Goal: Find specific page/section: Find specific page/section

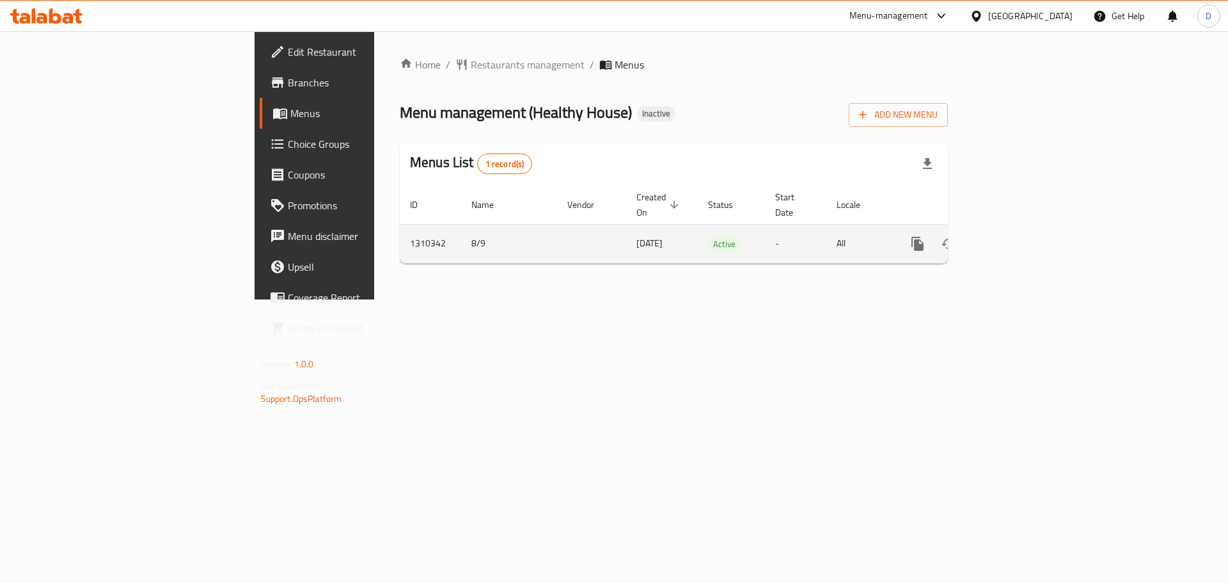
click at [1018, 236] on icon "enhanced table" at bounding box center [1009, 243] width 15 height 15
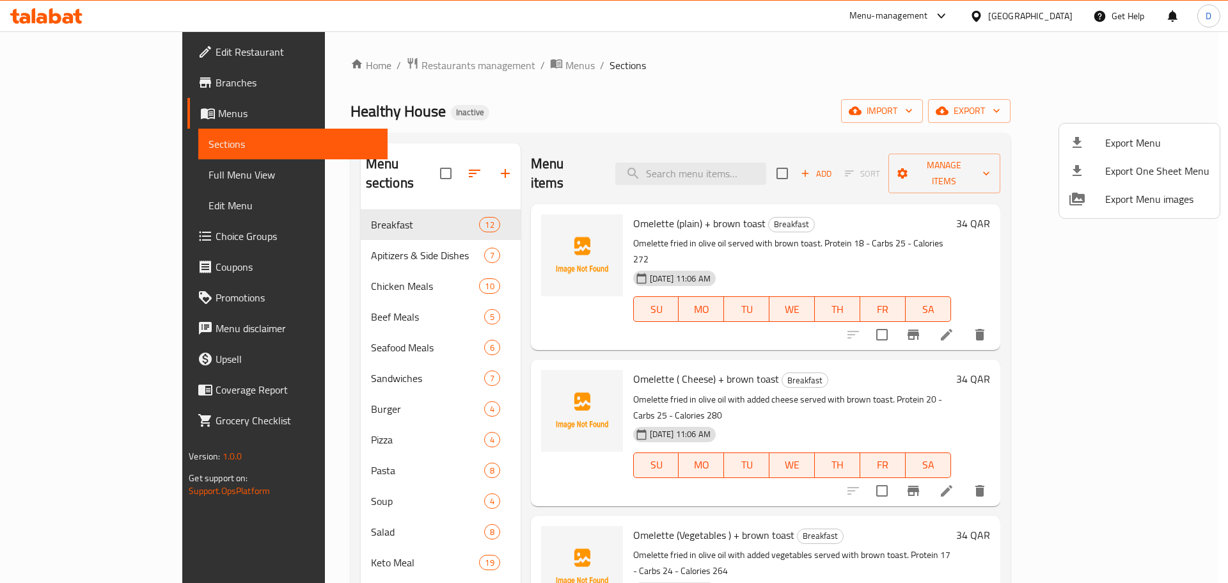
click at [86, 173] on div at bounding box center [614, 291] width 1228 height 583
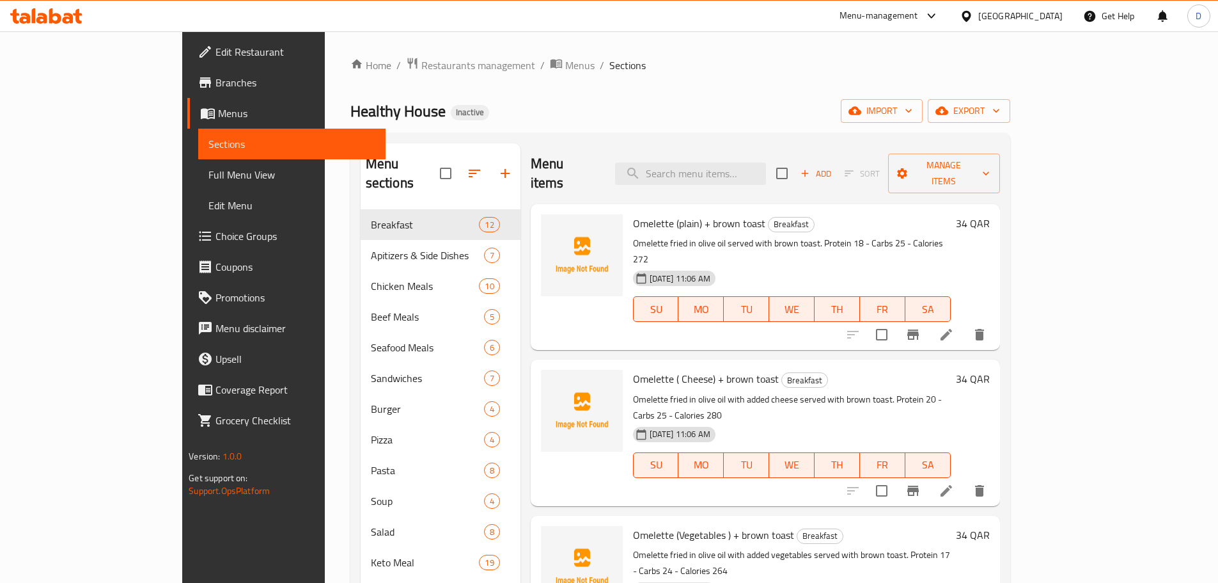
click at [209, 173] on span "Full Menu View" at bounding box center [292, 174] width 167 height 15
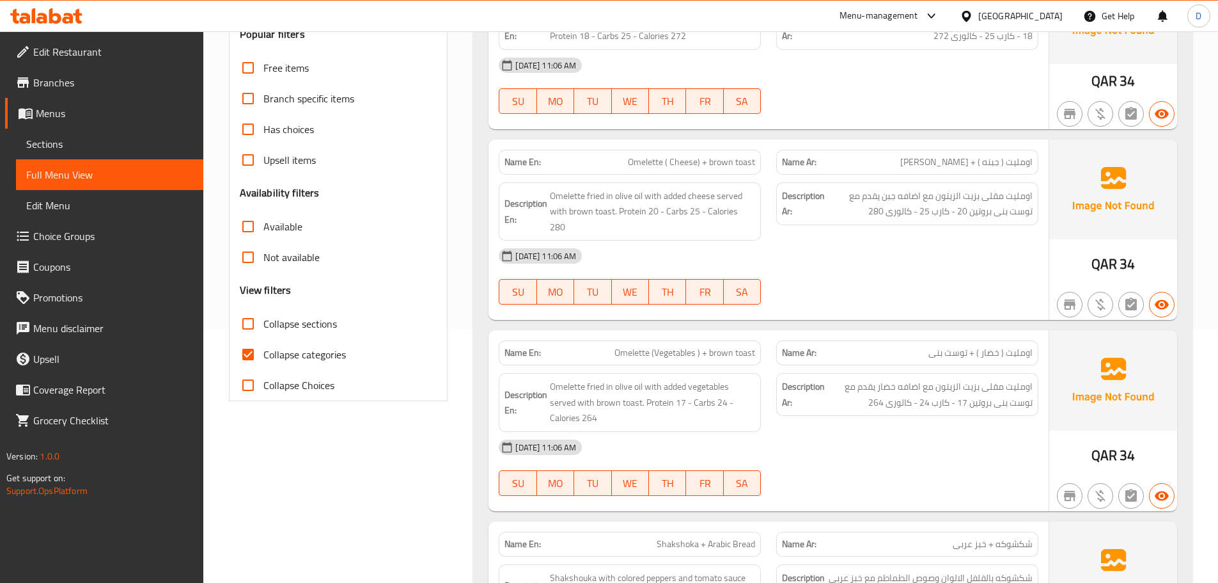
scroll to position [256, 0]
click at [281, 351] on span "Collapse categories" at bounding box center [305, 352] width 83 height 15
click at [264, 351] on input "Collapse categories" at bounding box center [248, 352] width 31 height 31
checkbox input "false"
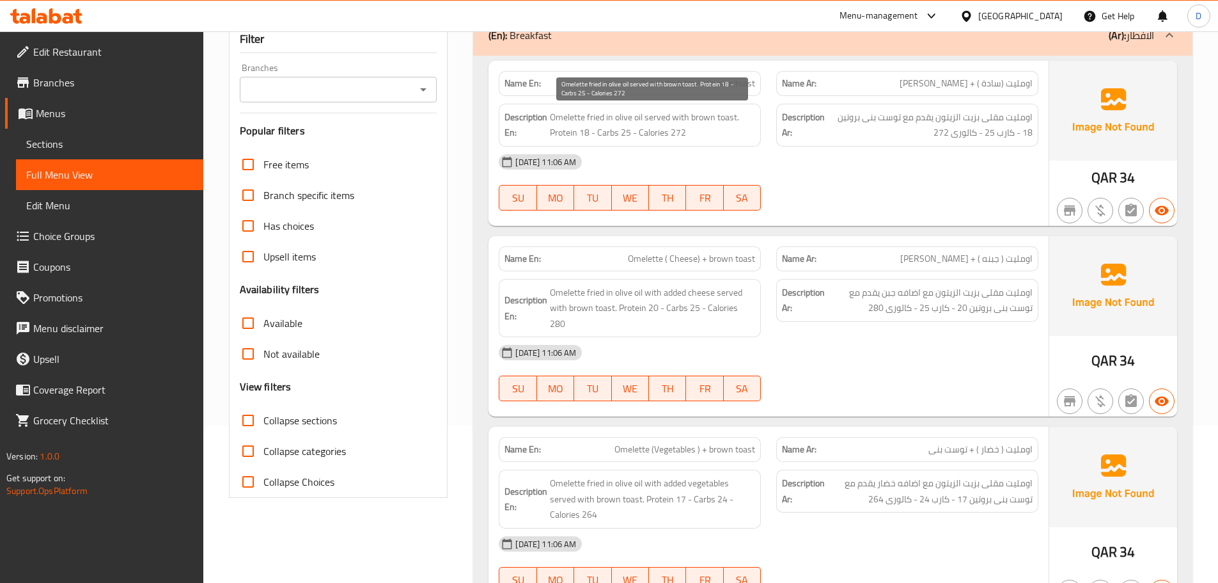
scroll to position [128, 0]
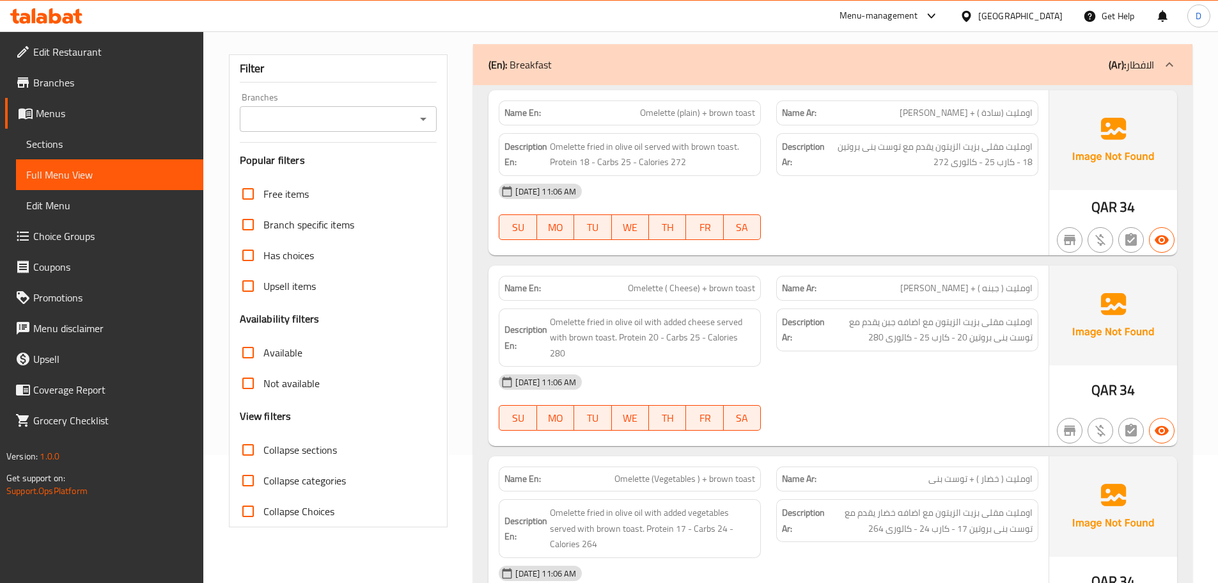
click at [790, 229] on div "[DATE] 11:06 AM SU MO TU WE TH FR SA" at bounding box center [768, 212] width 555 height 72
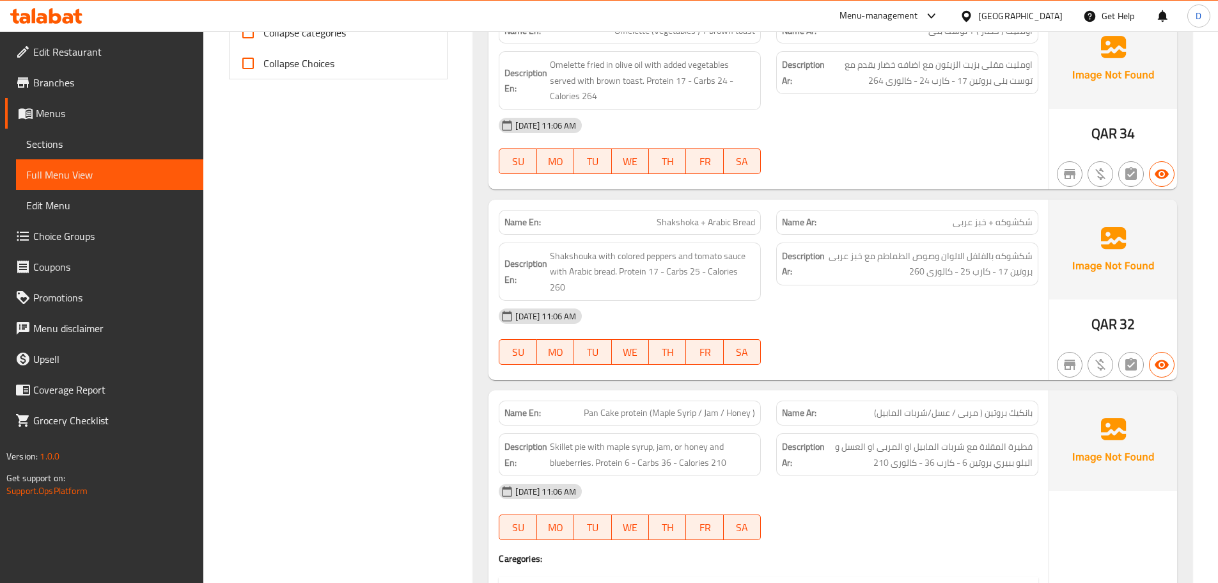
scroll to position [512, 0]
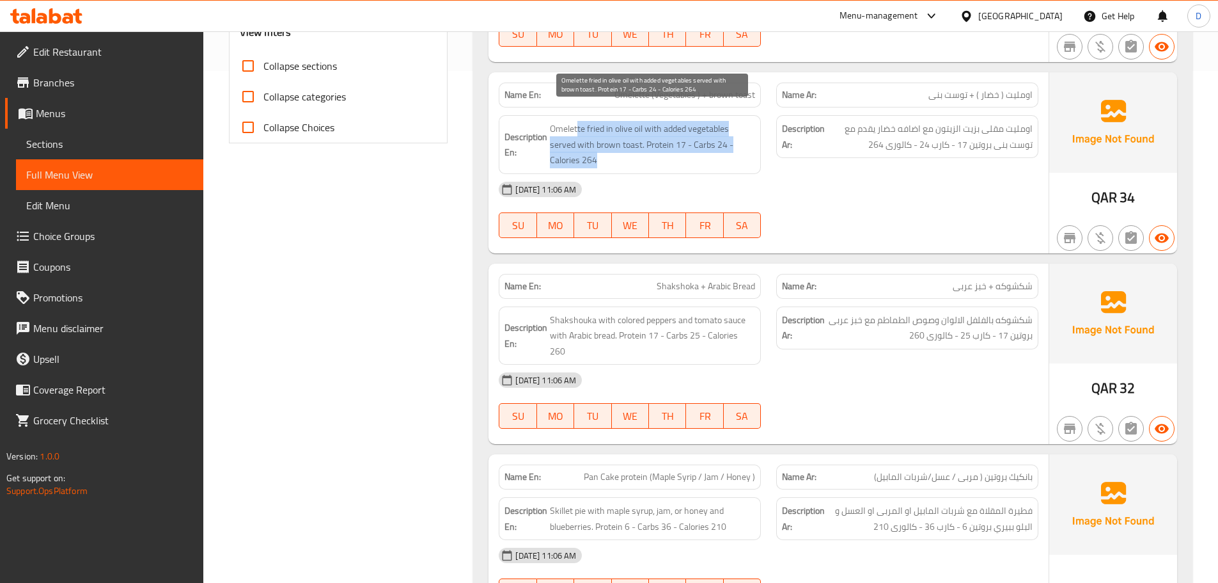
drag, startPoint x: 579, startPoint y: 111, endPoint x: 729, endPoint y: 148, distance: 154.2
click at [729, 148] on span "Omelette fried in olive oil with added vegetables served with brown toast. Prot…" at bounding box center [652, 144] width 205 height 47
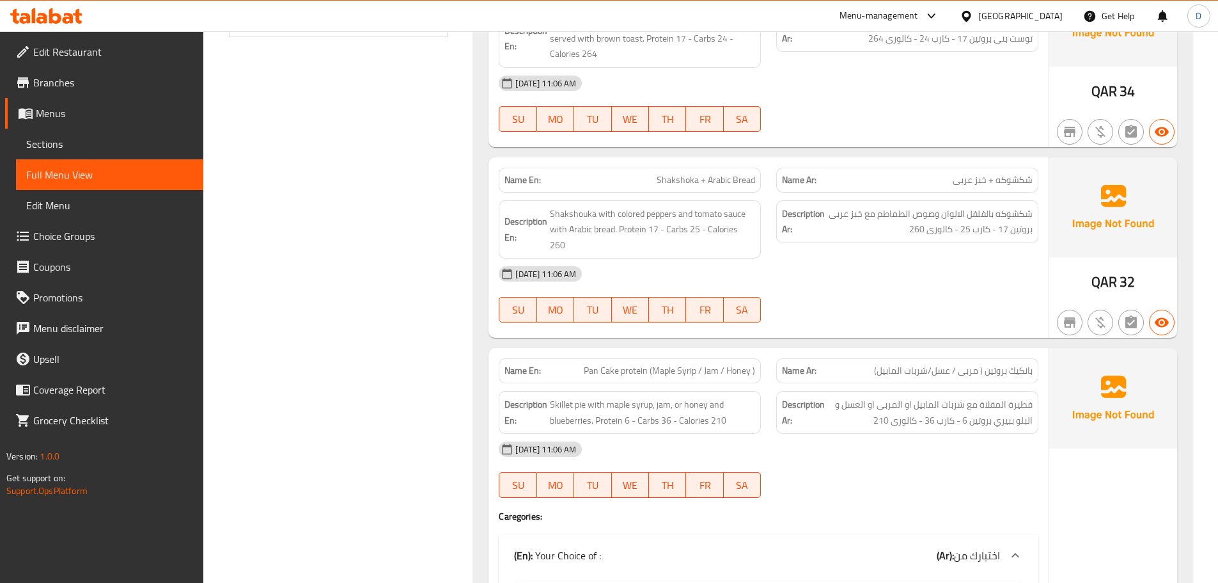
scroll to position [640, 0]
